Goal: Task Accomplishment & Management: Use online tool/utility

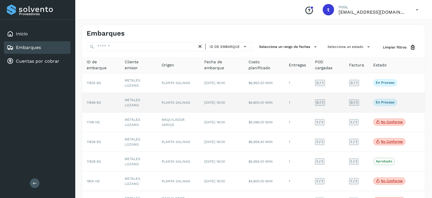
click at [223, 96] on td "[DATE] 18:00" at bounding box center [222, 103] width 44 height 20
click at [199, 107] on td "PLANTA SALINAS" at bounding box center [178, 103] width 43 height 20
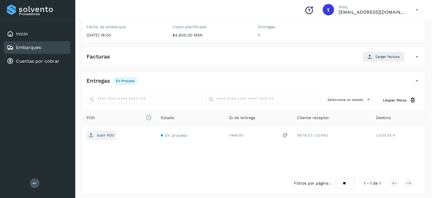
scroll to position [72, 0]
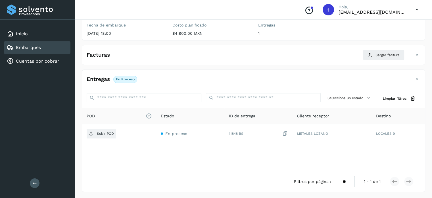
click at [32, 46] on link "Embarques" at bounding box center [28, 47] width 25 height 5
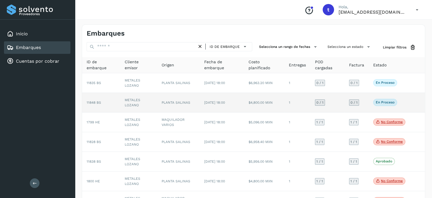
click at [191, 104] on td "PLANTA SALINAS" at bounding box center [178, 103] width 43 height 20
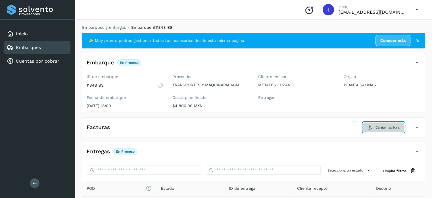
click at [380, 125] on span "Cargar factura" at bounding box center [388, 126] width 24 height 5
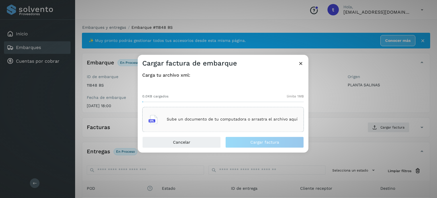
click at [232, 117] on p "Sube un documento de tu computadora o arrastra el archivo aquí" at bounding box center [232, 119] width 131 height 5
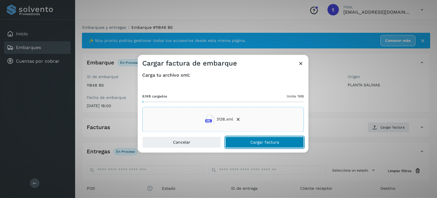
click at [258, 143] on span "Cargar factura" at bounding box center [264, 142] width 29 height 4
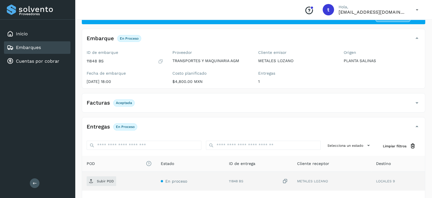
scroll to position [72, 0]
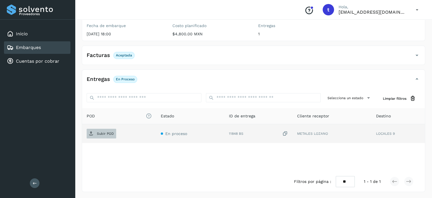
click at [113, 133] on p "Subir POD" at bounding box center [105, 133] width 17 height 4
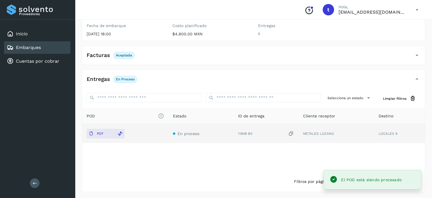
click at [61, 49] on div "Embarques" at bounding box center [37, 47] width 67 height 13
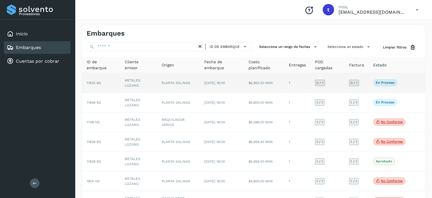
click at [250, 88] on td "$6,963.20 MXN" at bounding box center [264, 83] width 41 height 20
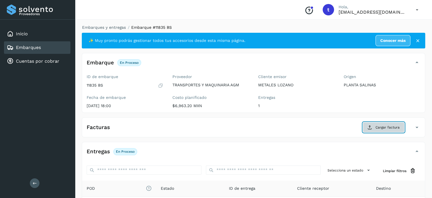
click at [377, 127] on span "Cargar factura" at bounding box center [388, 126] width 24 height 5
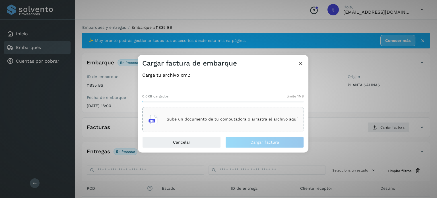
click at [250, 126] on div "Sube un documento de tu computadora o arrastra el archivo aquí" at bounding box center [222, 118] width 149 height 15
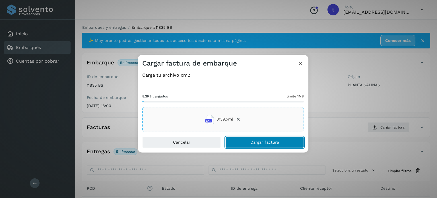
click at [252, 141] on span "Cargar factura" at bounding box center [264, 142] width 29 height 4
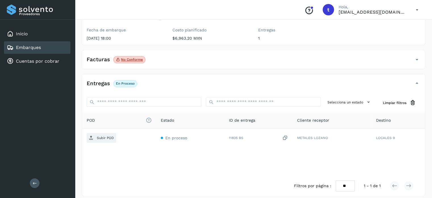
scroll to position [72, 0]
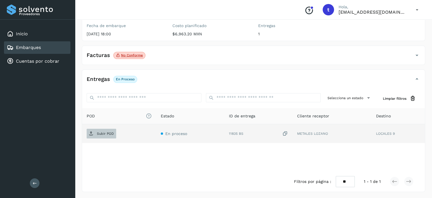
click at [105, 134] on p "Subir POD" at bounding box center [105, 133] width 17 height 4
click at [28, 45] on link "Embarques" at bounding box center [28, 47] width 25 height 5
